Goal: Information Seeking & Learning: Learn about a topic

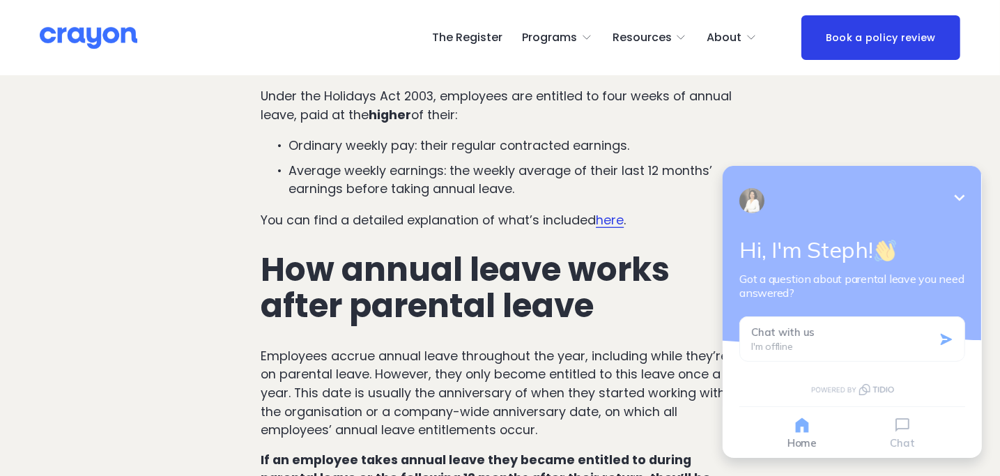
scroll to position [1249, 0]
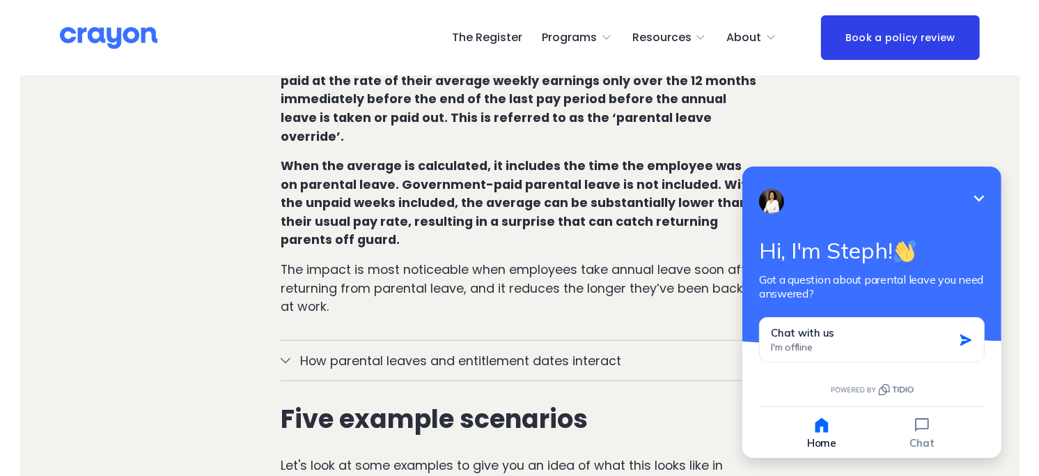
scroll to position [1666, 0]
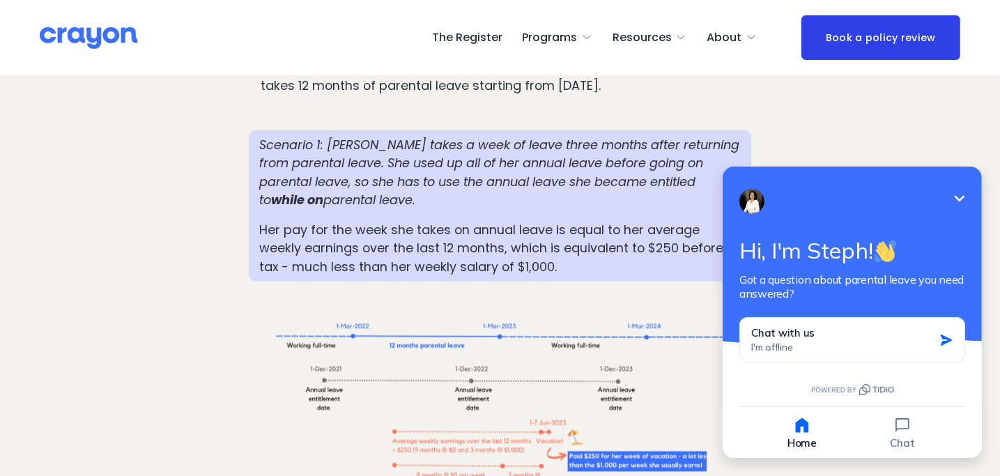
click at [960, 195] on icon "Minimize" at bounding box center [958, 197] width 17 height 17
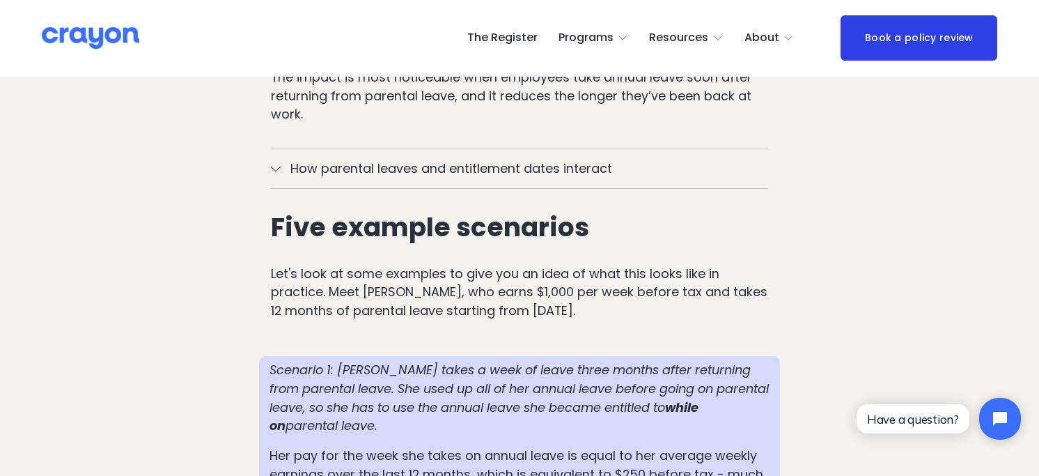
scroll to position [1487, 0]
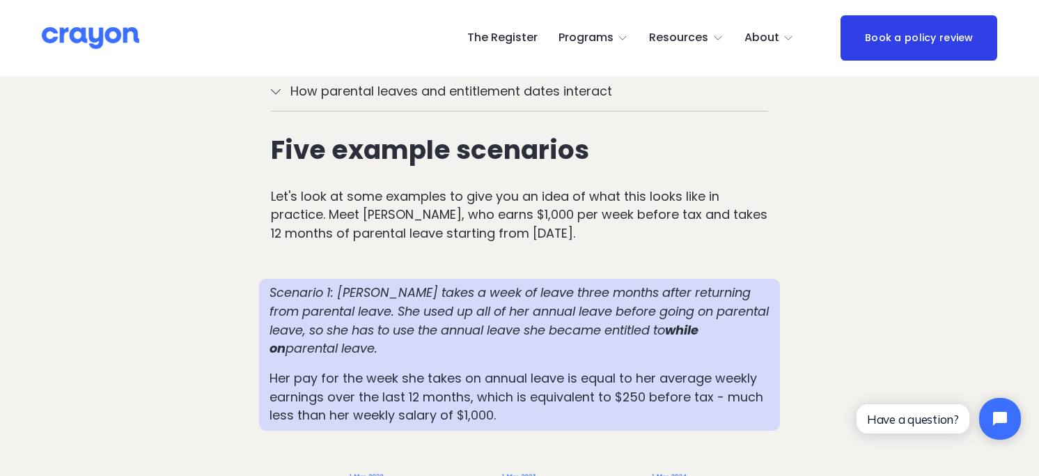
drag, startPoint x: 273, startPoint y: 242, endPoint x: 744, endPoint y: 288, distance: 473.1
click at [744, 288] on p "Scenario 1: [PERSON_NAME] takes a week of leave three months after returning fr…" at bounding box center [520, 321] width 500 height 75
click at [359, 295] on p "Scenario 1: [PERSON_NAME] takes a week of leave three months after returning fr…" at bounding box center [520, 321] width 500 height 75
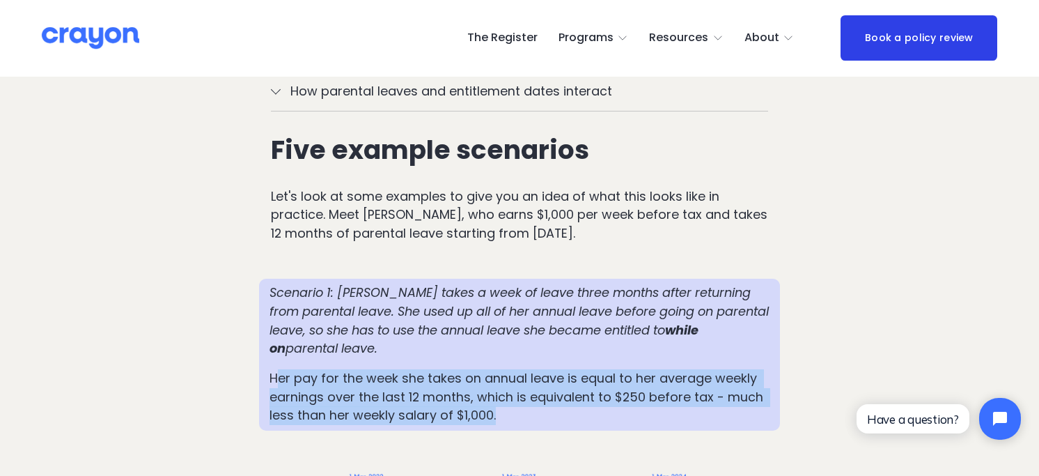
drag, startPoint x: 277, startPoint y: 325, endPoint x: 676, endPoint y: 357, distance: 399.7
click at [676, 369] on p "Her pay for the week she takes on annual leave is equal to her average weekly e…" at bounding box center [520, 397] width 500 height 56
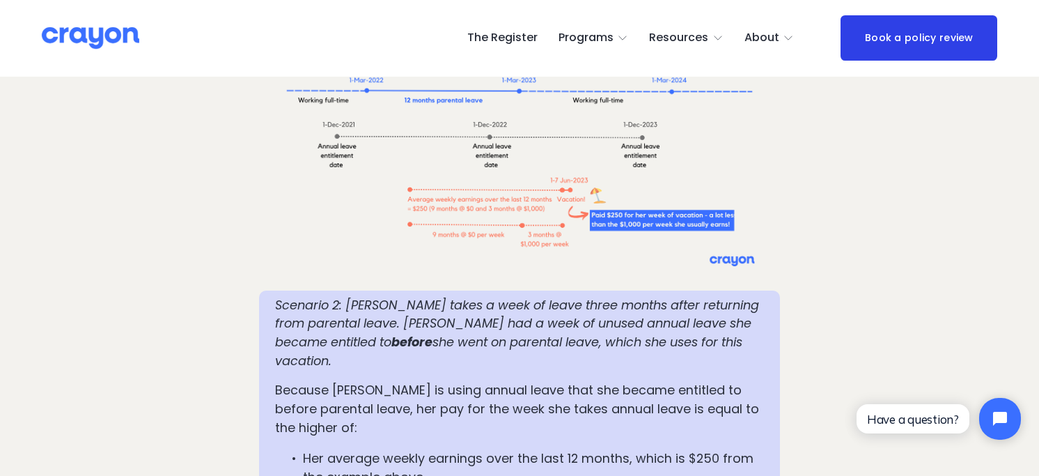
scroll to position [2007, 0]
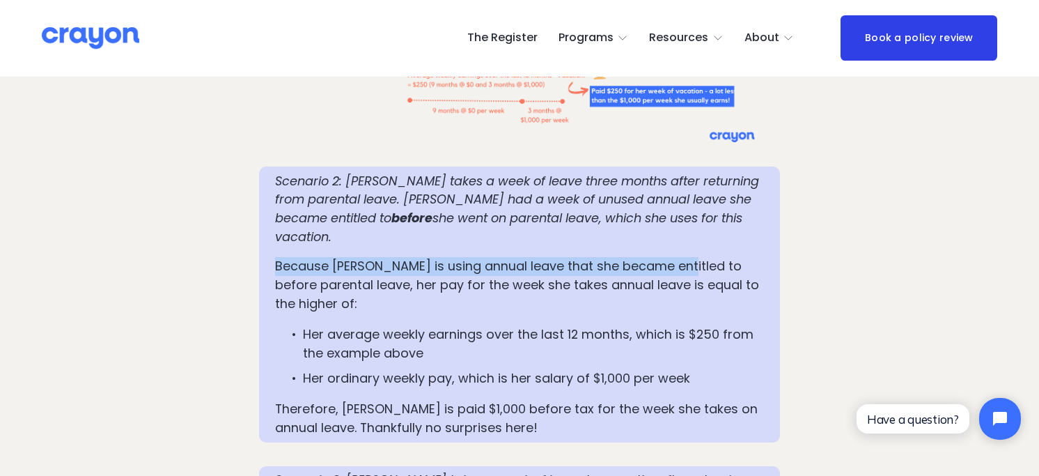
drag, startPoint x: 276, startPoint y: 196, endPoint x: 674, endPoint y: 203, distance: 398.5
click at [674, 257] on p "Because [PERSON_NAME] is using annual leave that she became entitled to before …" at bounding box center [520, 285] width 490 height 56
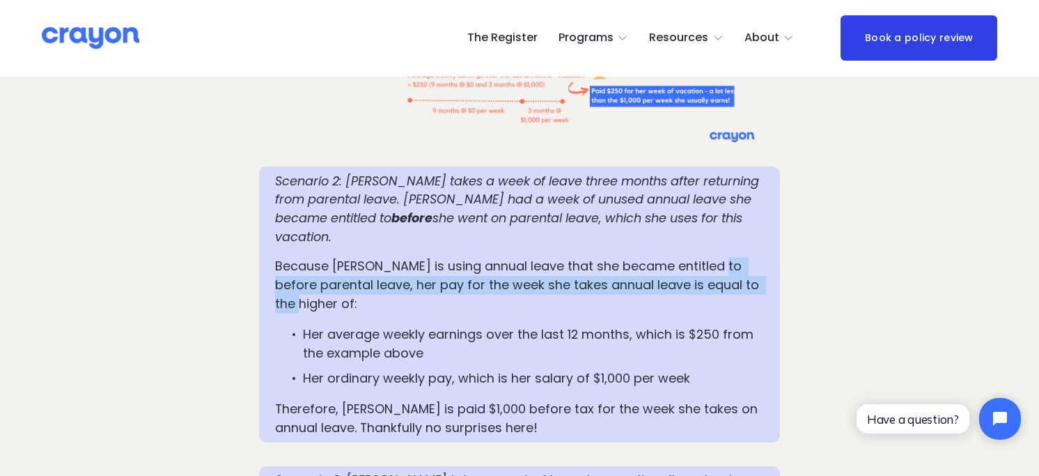
drag, startPoint x: 716, startPoint y: 203, endPoint x: 744, endPoint y: 208, distance: 28.4
click at [744, 257] on p "Because [PERSON_NAME] is using annual leave that she became entitled to before …" at bounding box center [520, 285] width 490 height 56
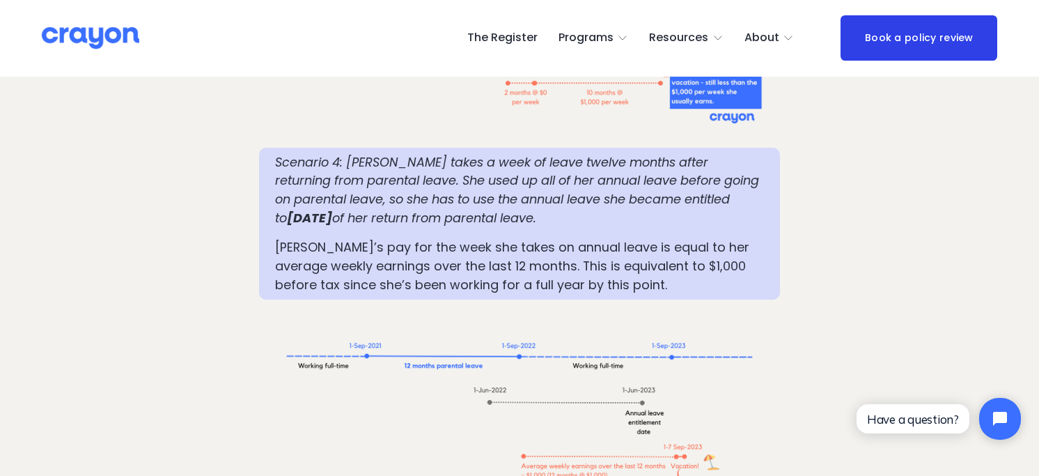
scroll to position [2873, 0]
